Goal: Task Accomplishment & Management: Manage account settings

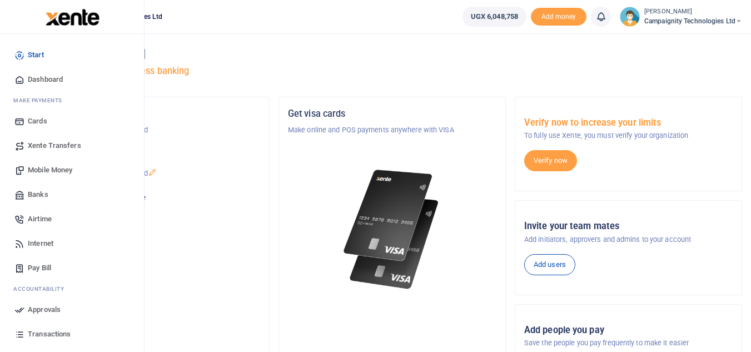
click at [72, 171] on span "Mobile Money" at bounding box center [50, 169] width 44 height 11
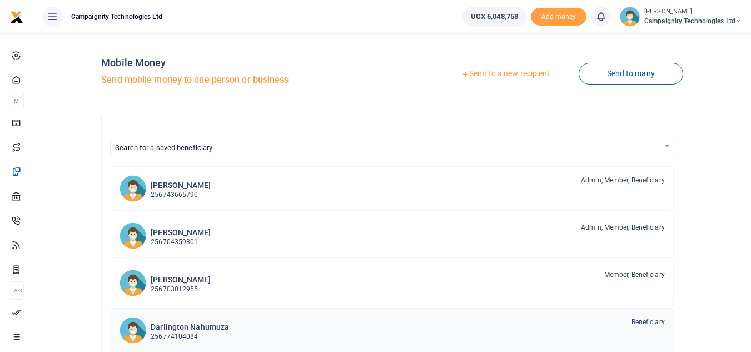
click at [182, 335] on p "256774104084" at bounding box center [190, 336] width 78 height 11
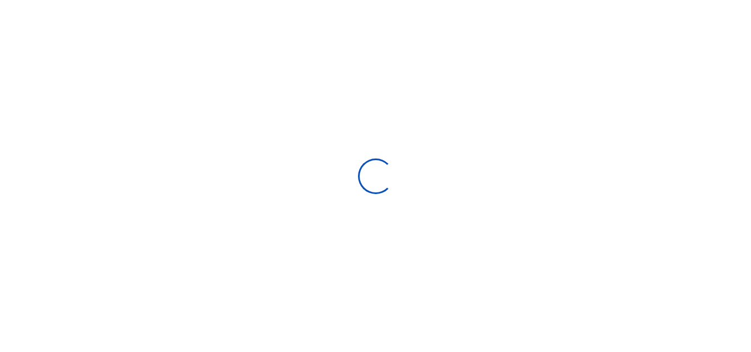
select select "Loading bundles"
select select
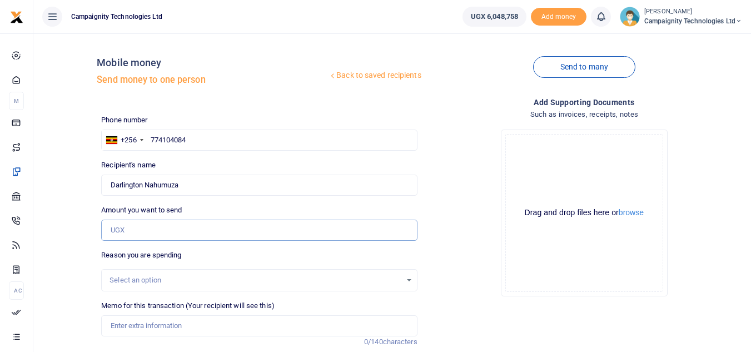
click at [156, 225] on input "Amount you want to send" at bounding box center [259, 230] width 316 height 21
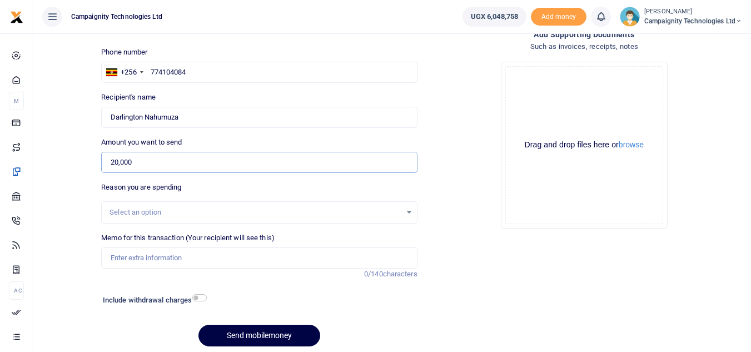
scroll to position [109, 0]
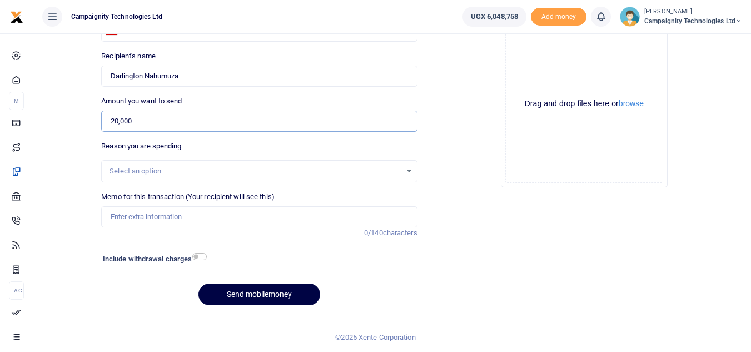
type input "20,000"
click at [266, 214] on input "Memo for this transaction (Your recipient will see this)" at bounding box center [259, 216] width 316 height 21
type input "Darlington Weekly Facilitation"
click at [258, 300] on button "Send mobilemoney" at bounding box center [259, 294] width 122 height 22
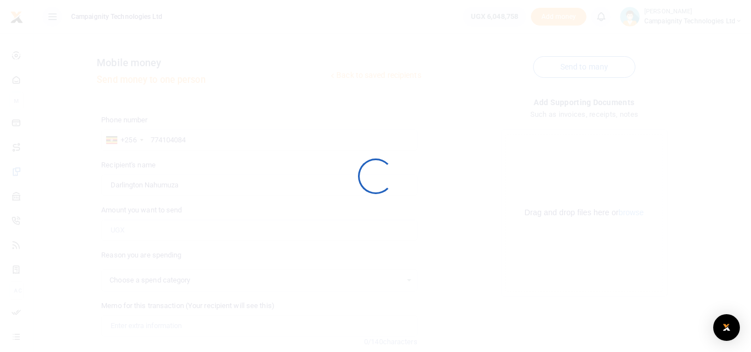
scroll to position [109, 0]
select select
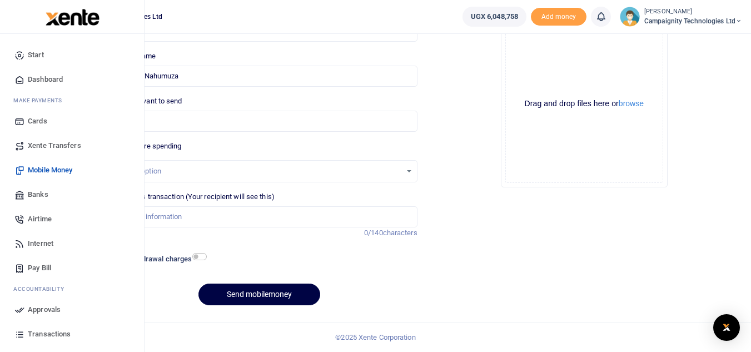
click at [48, 310] on span "Approvals" at bounding box center [44, 309] width 33 height 11
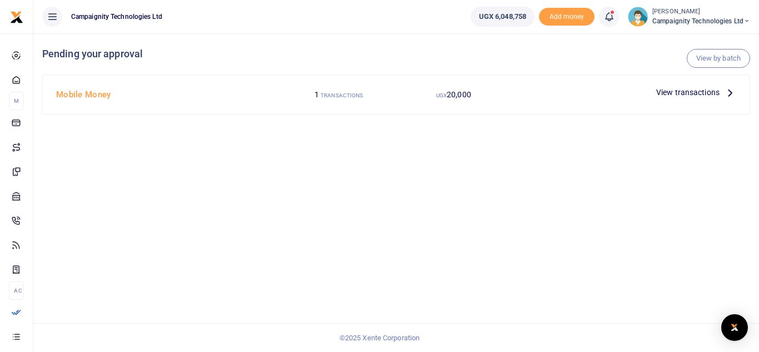
click at [684, 95] on span "View transactions" at bounding box center [687, 92] width 63 height 12
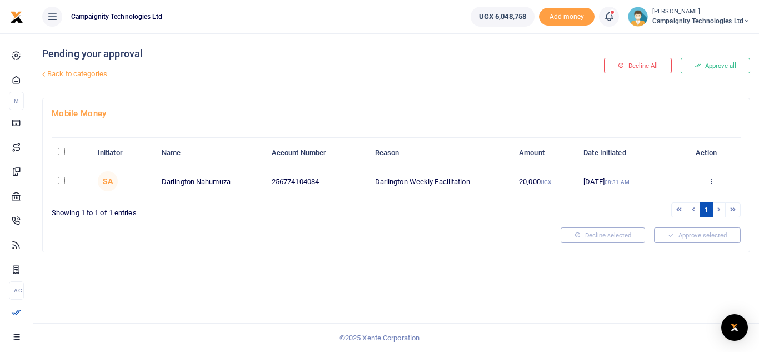
click at [712, 69] on button "Approve all" at bounding box center [715, 66] width 69 height 16
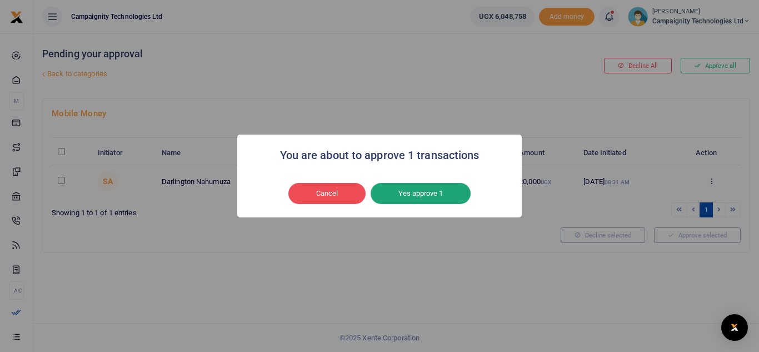
click at [425, 192] on button "Yes approve 1" at bounding box center [421, 193] width 100 height 21
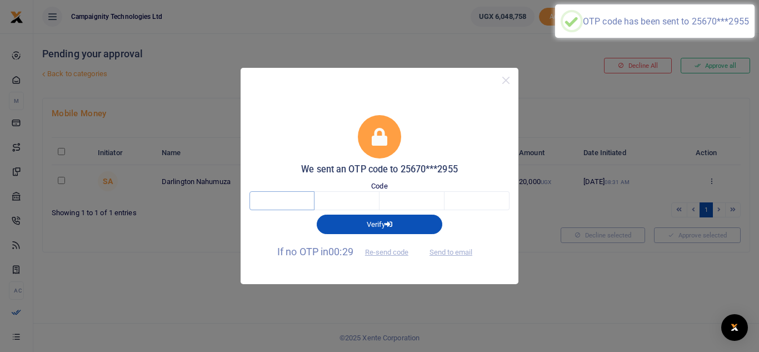
click at [287, 201] on input "text" at bounding box center [282, 200] width 65 height 19
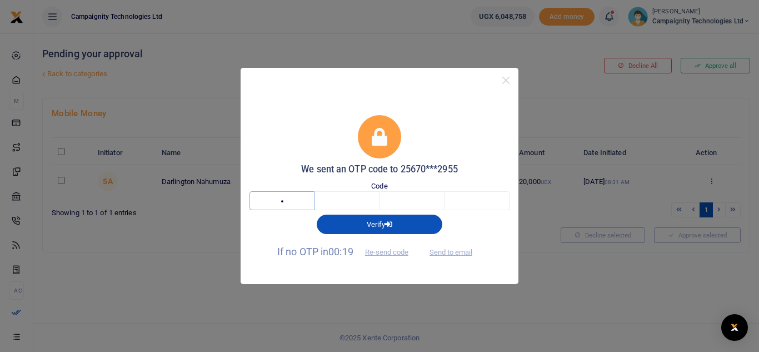
type input "4"
type input "8"
type input "3"
type input "2"
